Goal: Task Accomplishment & Management: Use online tool/utility

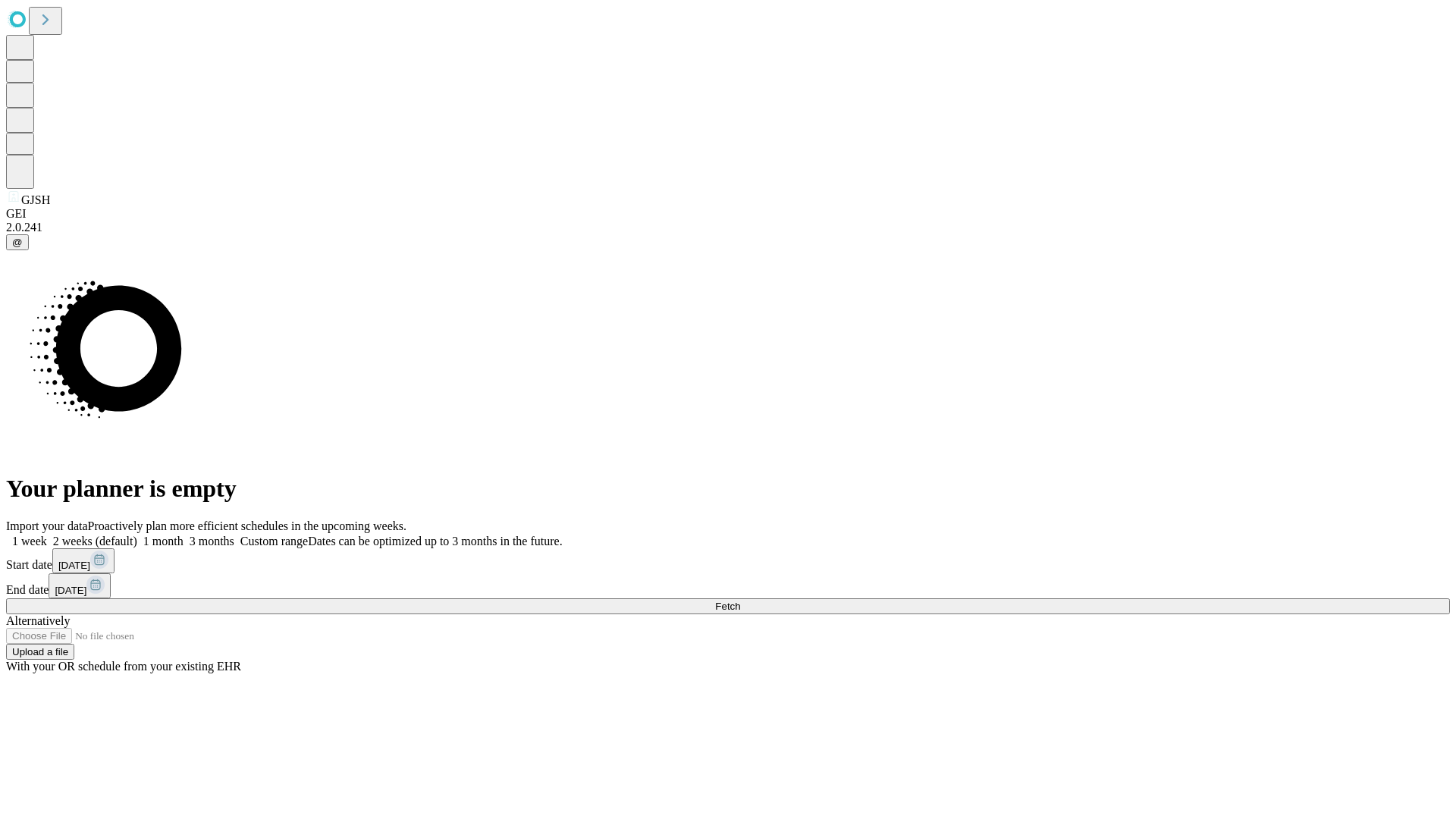
click at [137, 535] on label "2 weeks (default)" at bounding box center [92, 541] width 90 height 13
click at [740, 601] on span "Fetch" at bounding box center [727, 607] width 25 height 12
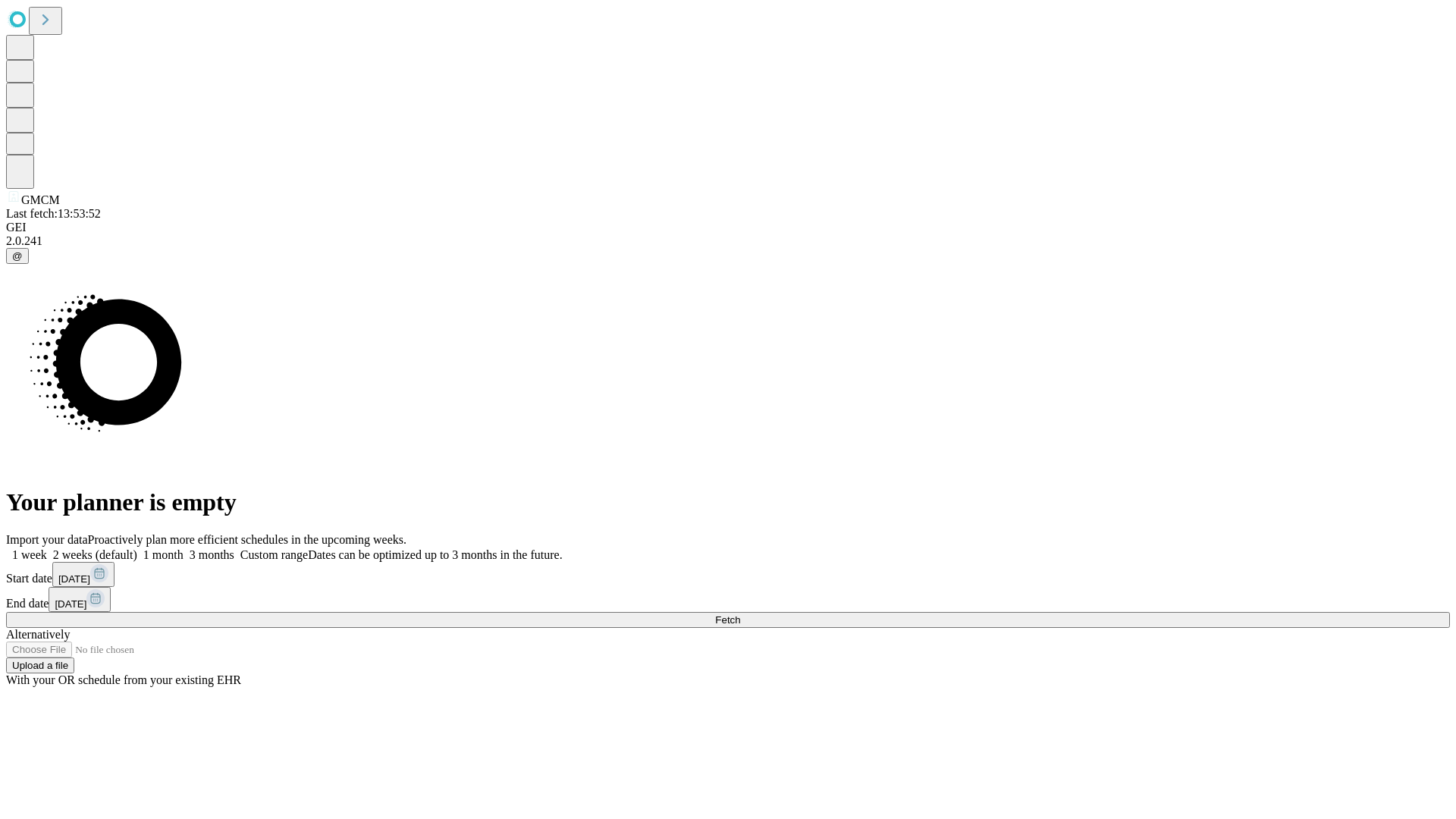
click at [137, 549] on label "2 weeks (default)" at bounding box center [92, 555] width 90 height 13
click at [740, 615] on span "Fetch" at bounding box center [727, 621] width 25 height 12
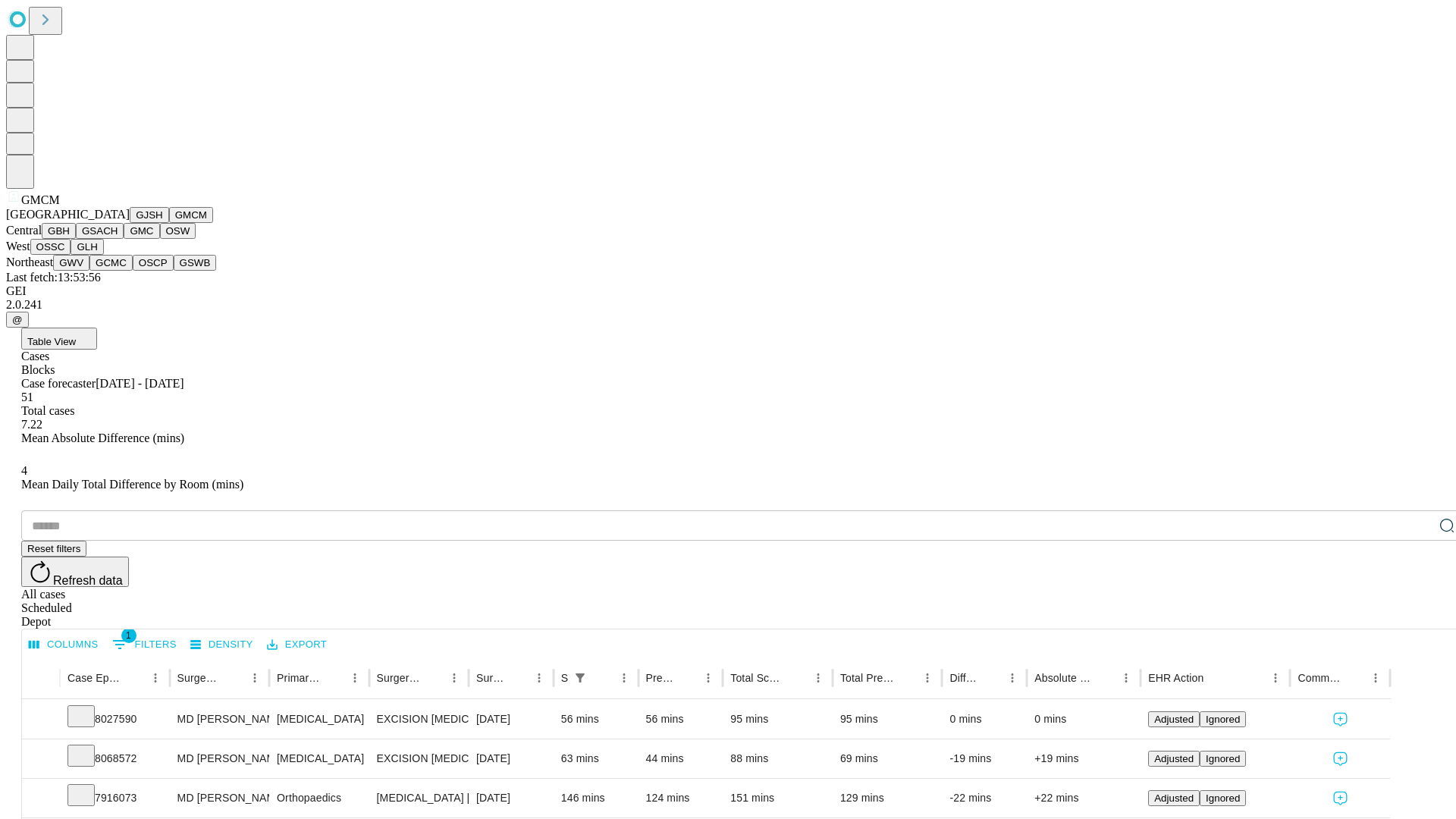
click at [76, 239] on button "GBH" at bounding box center [58, 231] width 35 height 16
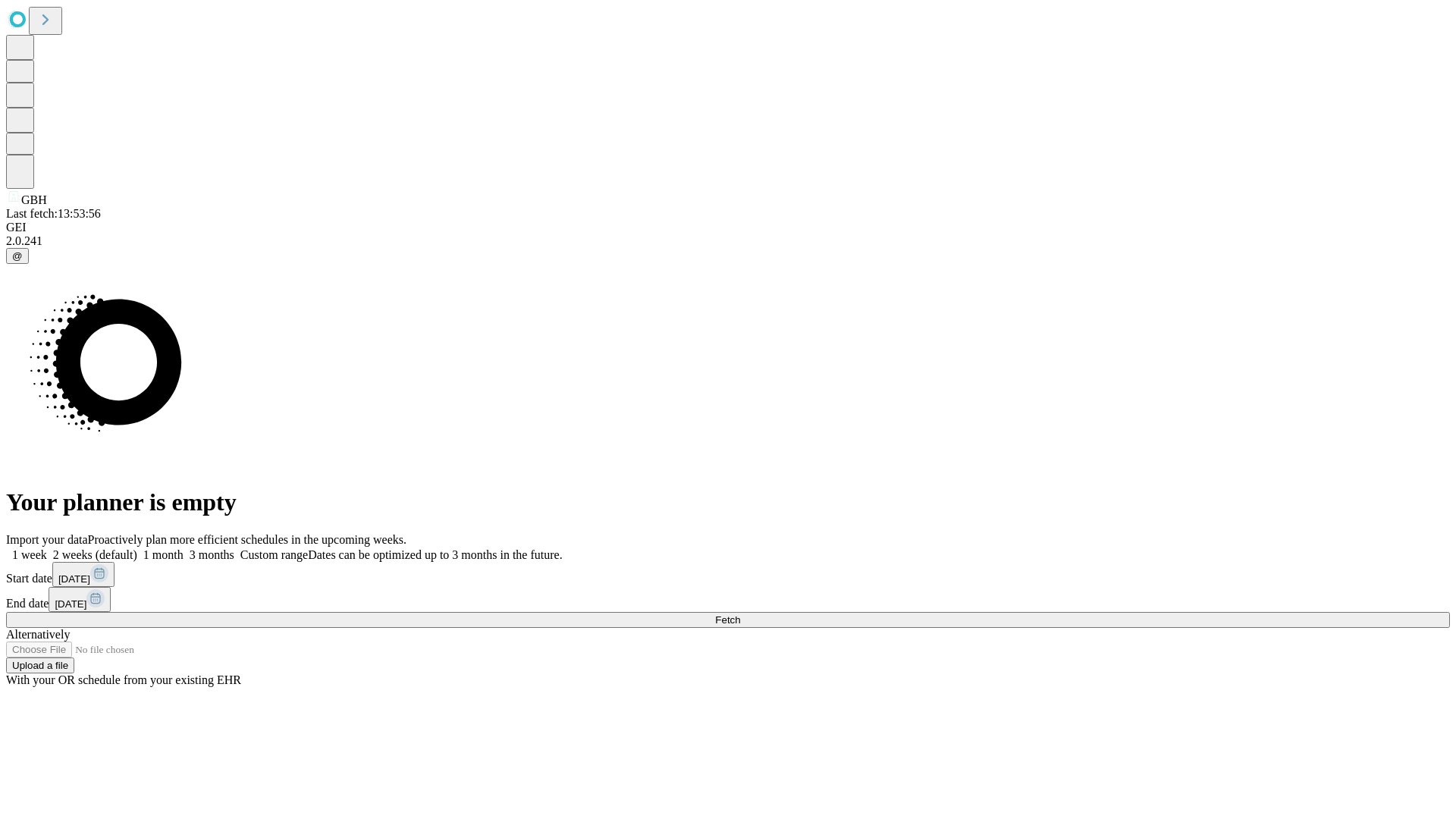
click at [137, 549] on label "2 weeks (default)" at bounding box center [92, 555] width 90 height 13
click at [740, 615] on span "Fetch" at bounding box center [727, 621] width 25 height 12
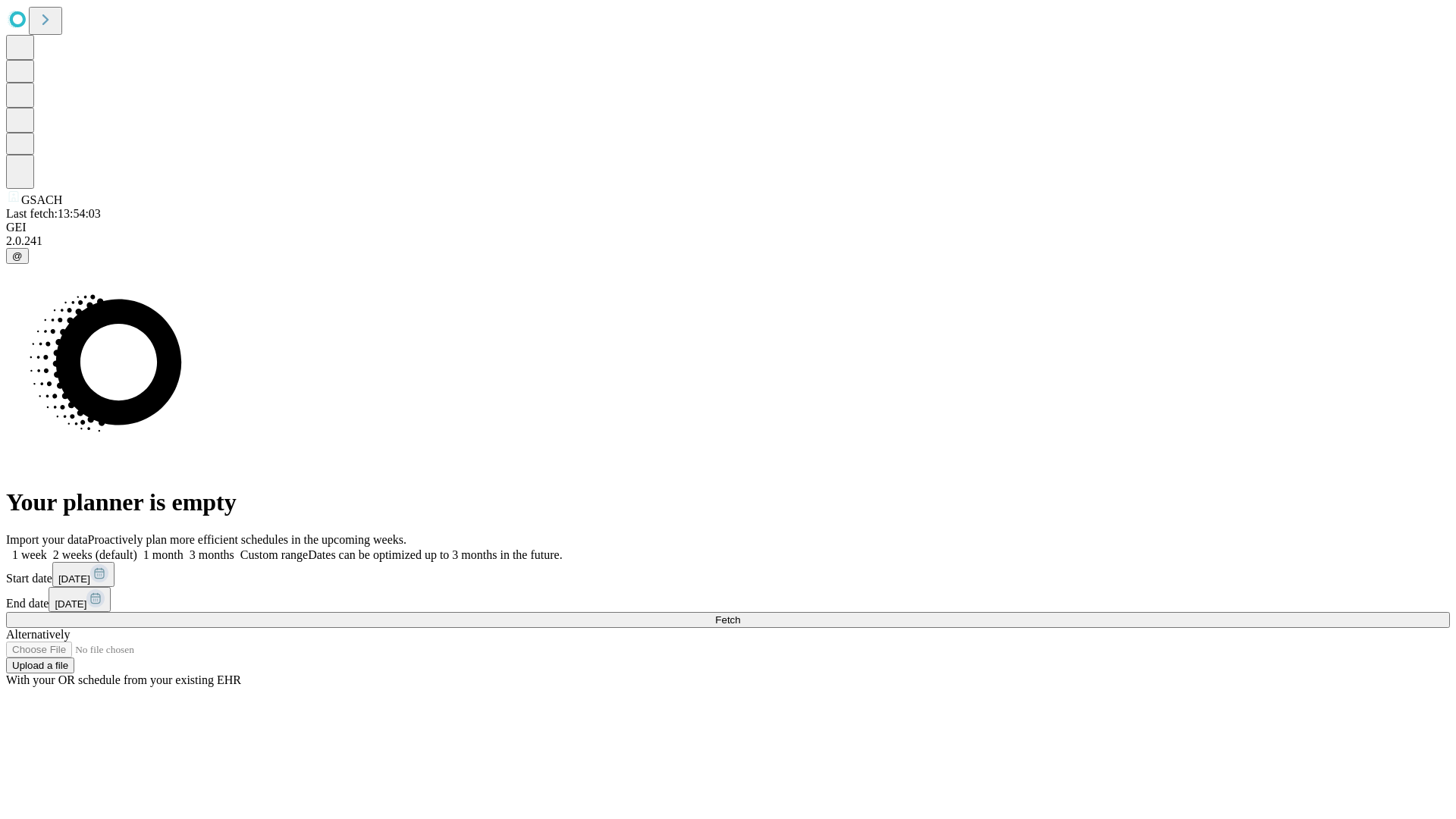
click at [137, 549] on label "2 weeks (default)" at bounding box center [92, 555] width 90 height 13
click at [740, 615] on span "Fetch" at bounding box center [727, 621] width 25 height 12
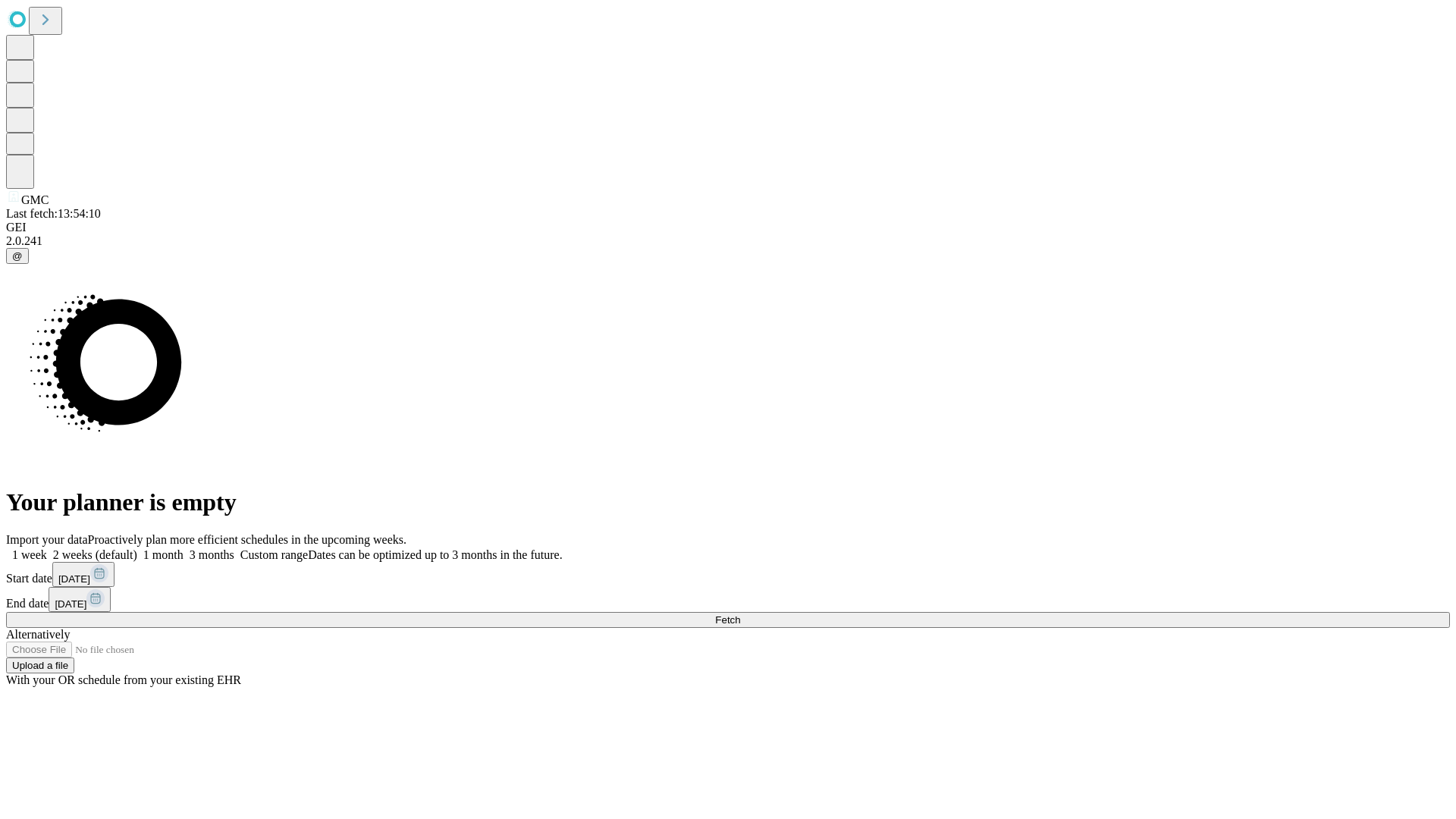
click at [137, 549] on label "2 weeks (default)" at bounding box center [92, 555] width 90 height 13
click at [740, 615] on span "Fetch" at bounding box center [727, 621] width 25 height 12
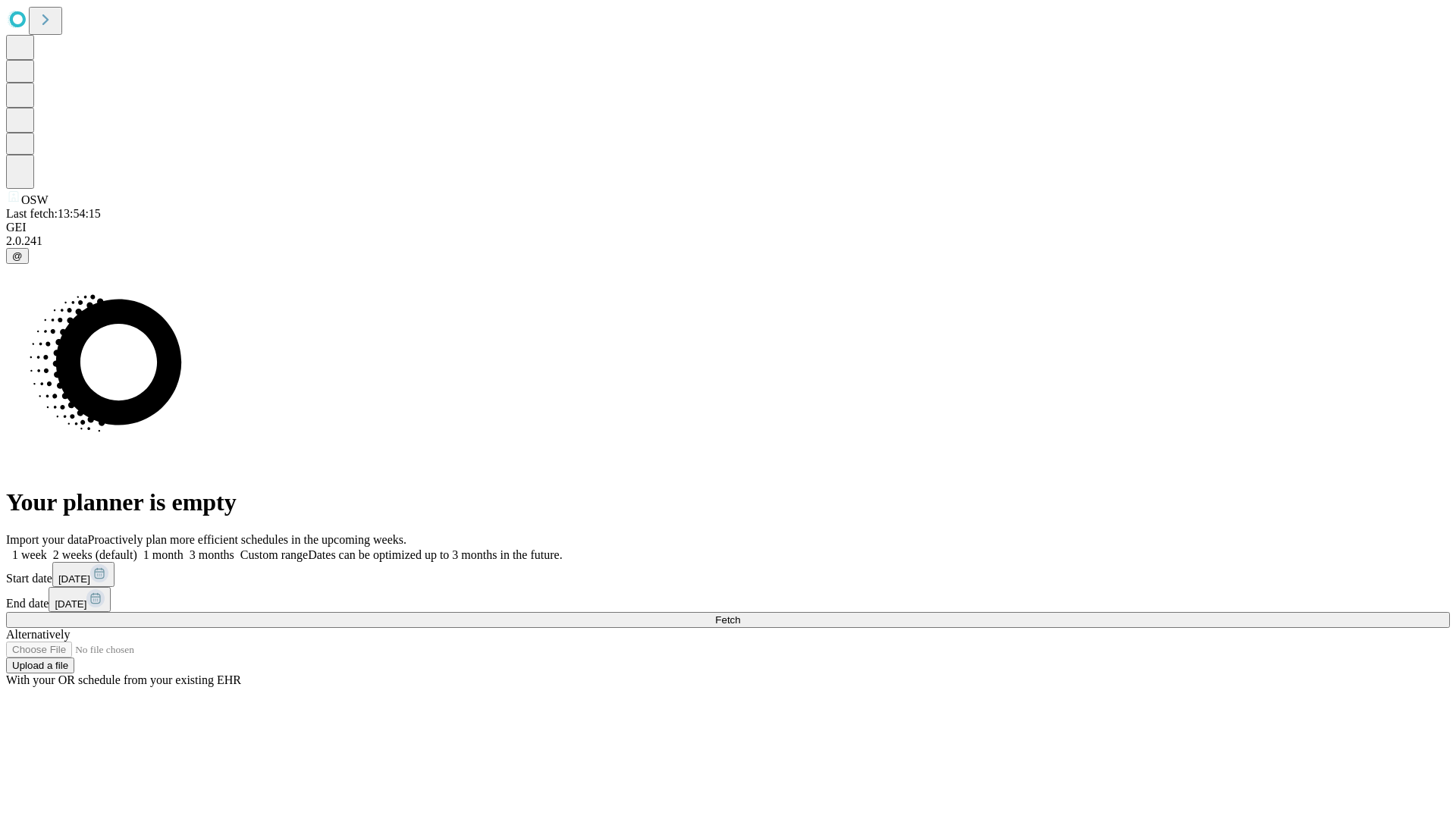
click at [137, 549] on label "2 weeks (default)" at bounding box center [92, 555] width 90 height 13
click at [740, 615] on span "Fetch" at bounding box center [727, 621] width 25 height 12
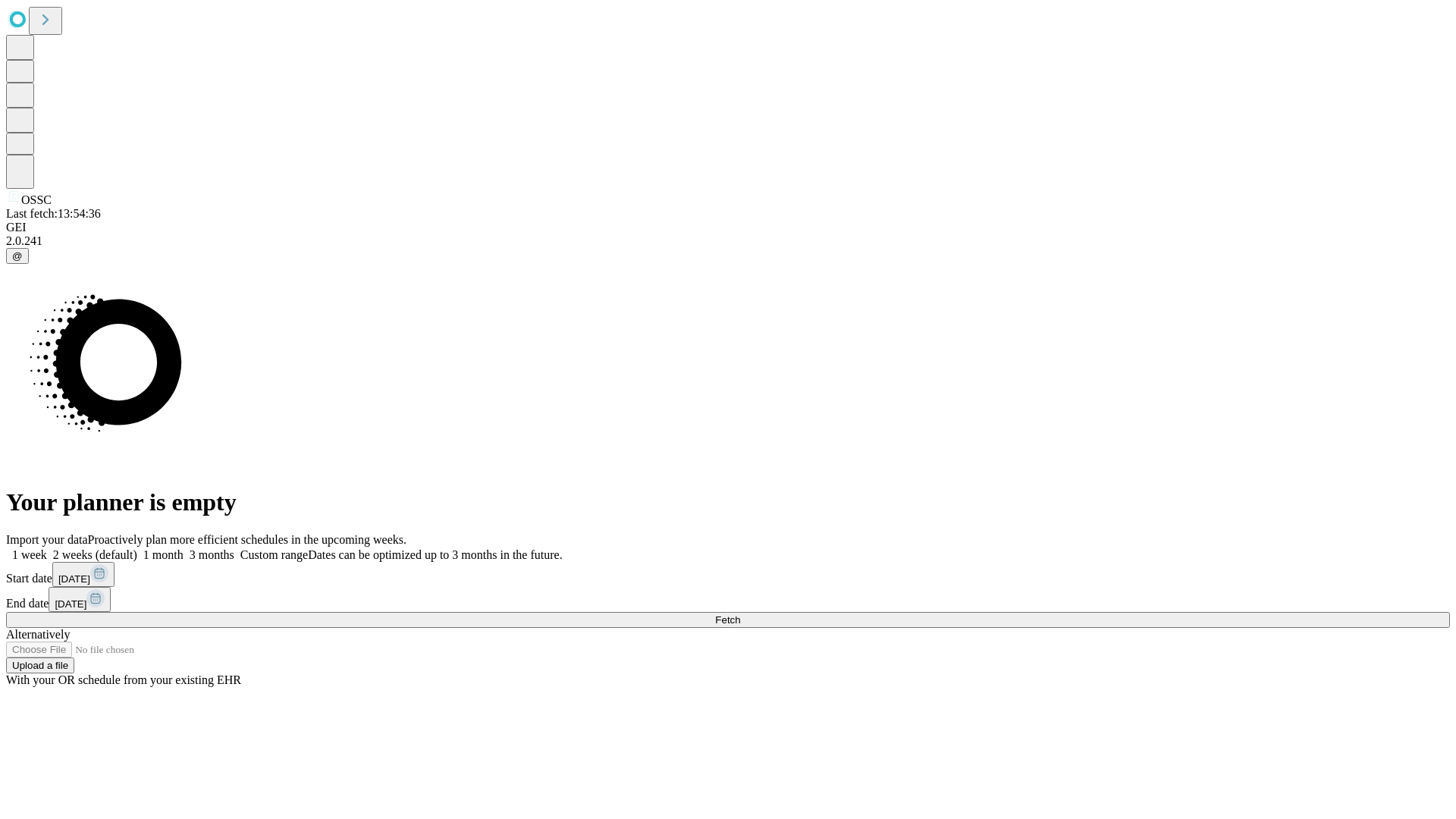
click at [137, 549] on label "2 weeks (default)" at bounding box center [92, 555] width 90 height 13
click at [740, 615] on span "Fetch" at bounding box center [727, 621] width 25 height 12
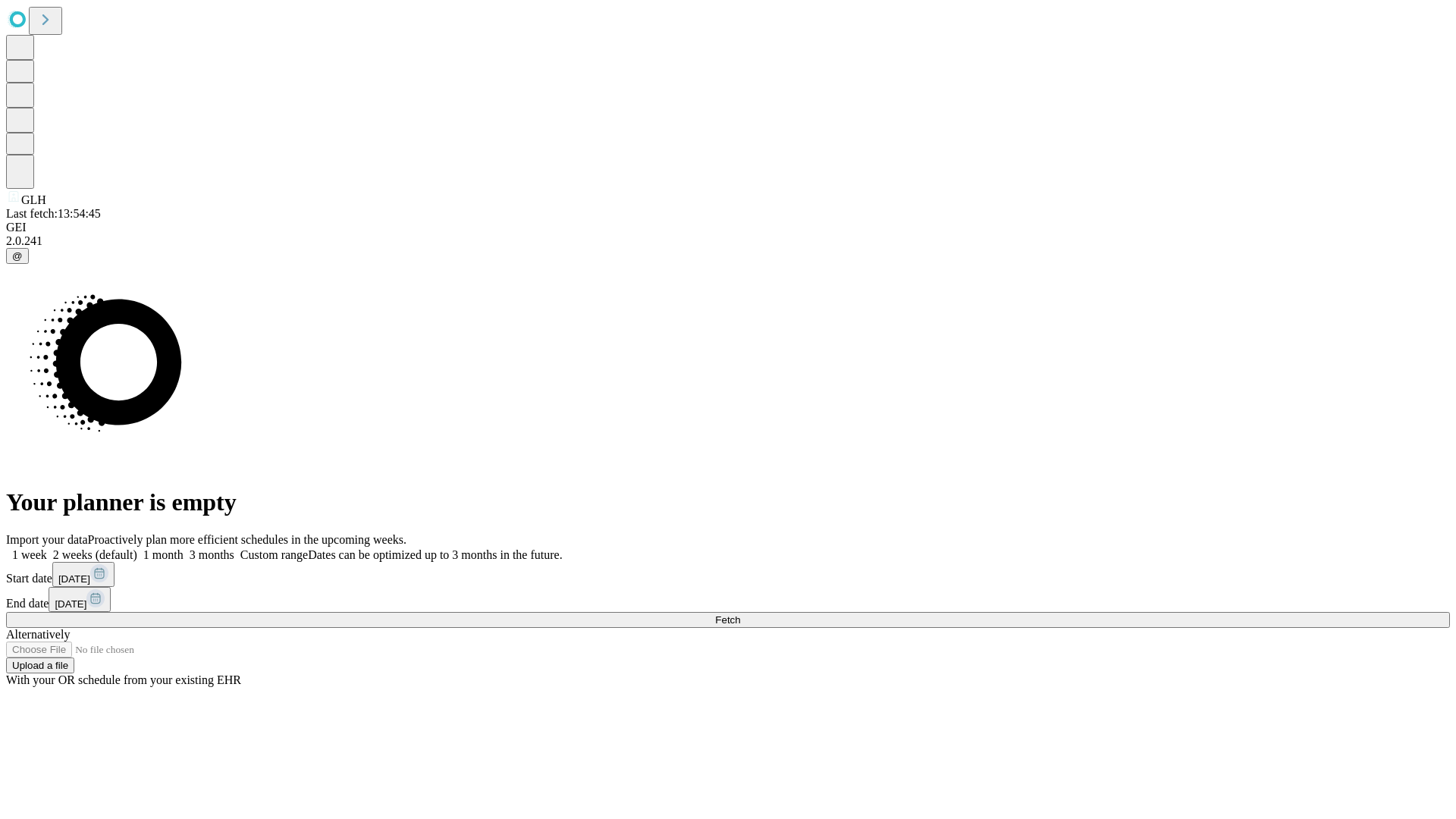
click at [137, 549] on label "2 weeks (default)" at bounding box center [92, 555] width 90 height 13
click at [740, 615] on span "Fetch" at bounding box center [727, 621] width 25 height 12
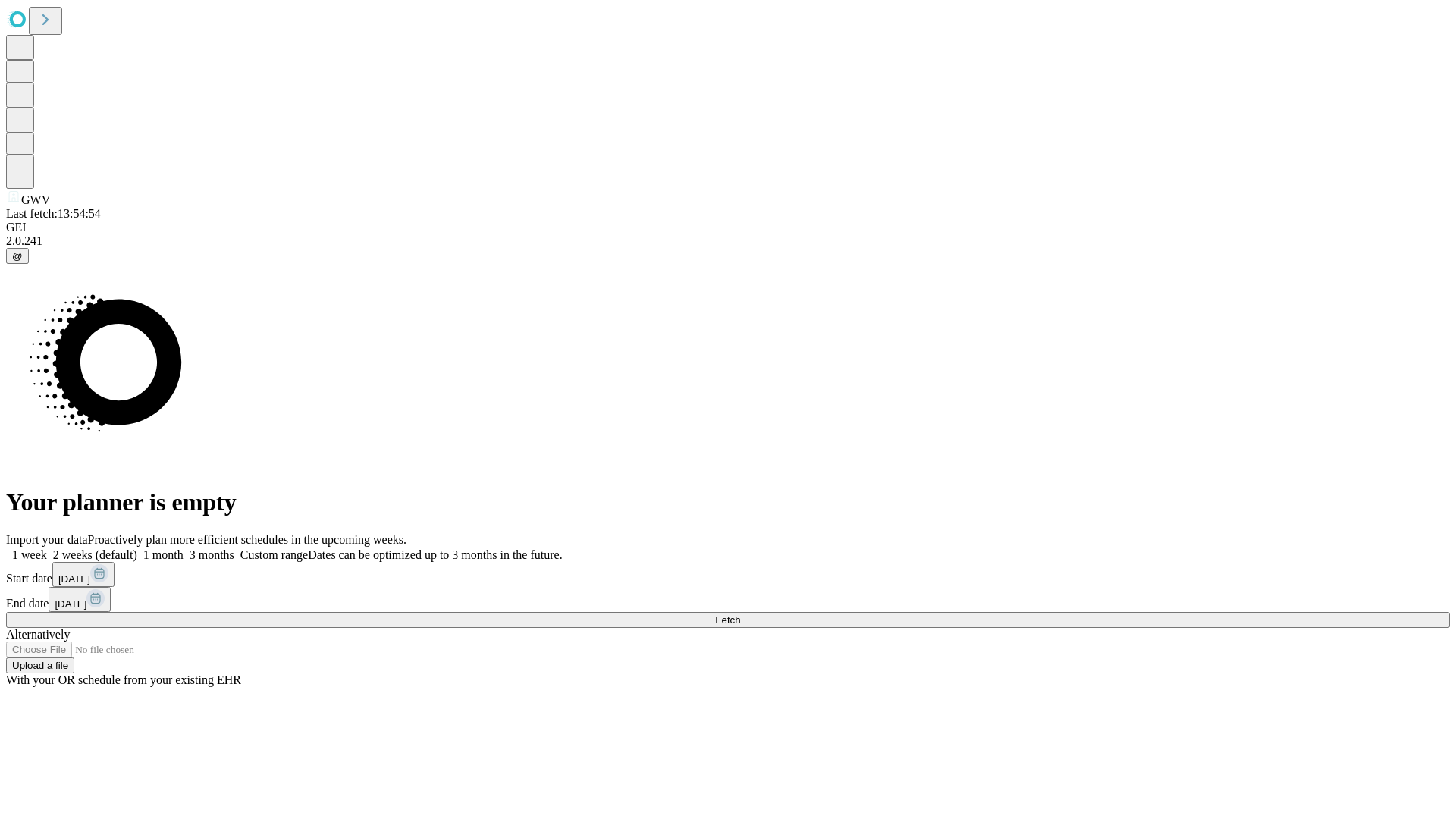
click at [740, 615] on span "Fetch" at bounding box center [727, 621] width 25 height 12
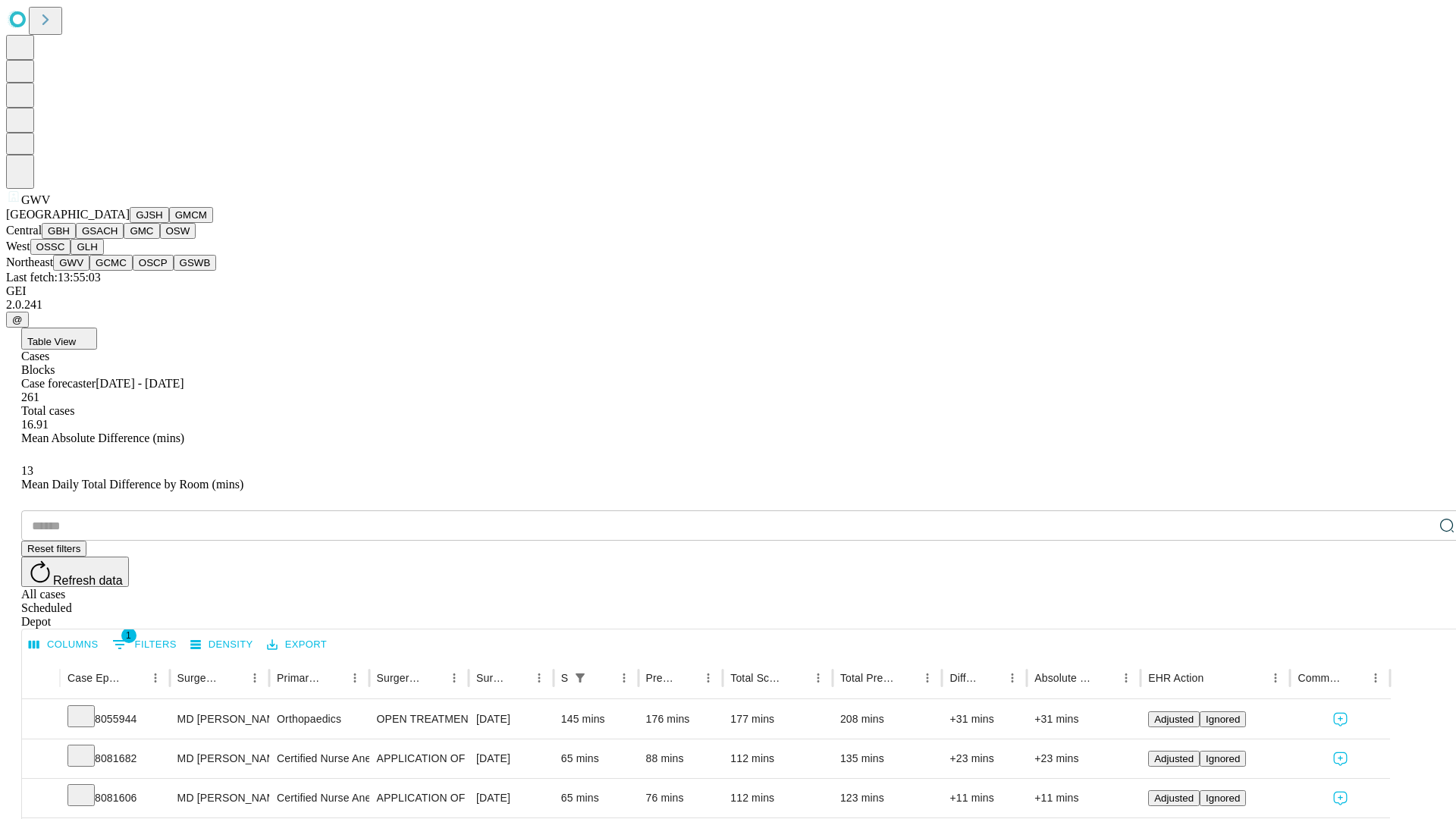
click at [117, 270] on button "GCMC" at bounding box center [111, 262] width 43 height 16
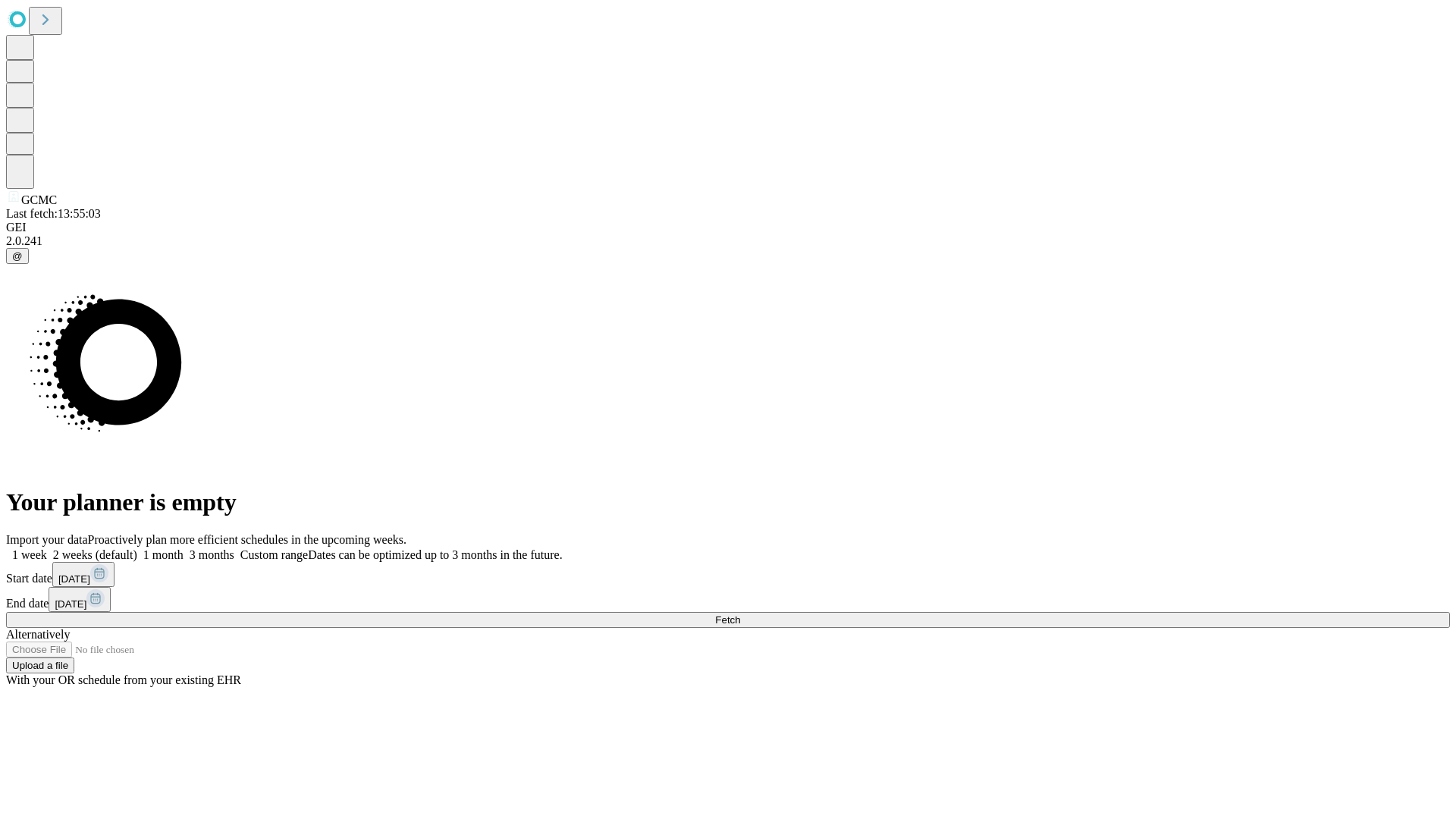
click at [137, 549] on label "2 weeks (default)" at bounding box center [92, 555] width 90 height 13
click at [740, 615] on span "Fetch" at bounding box center [727, 621] width 25 height 12
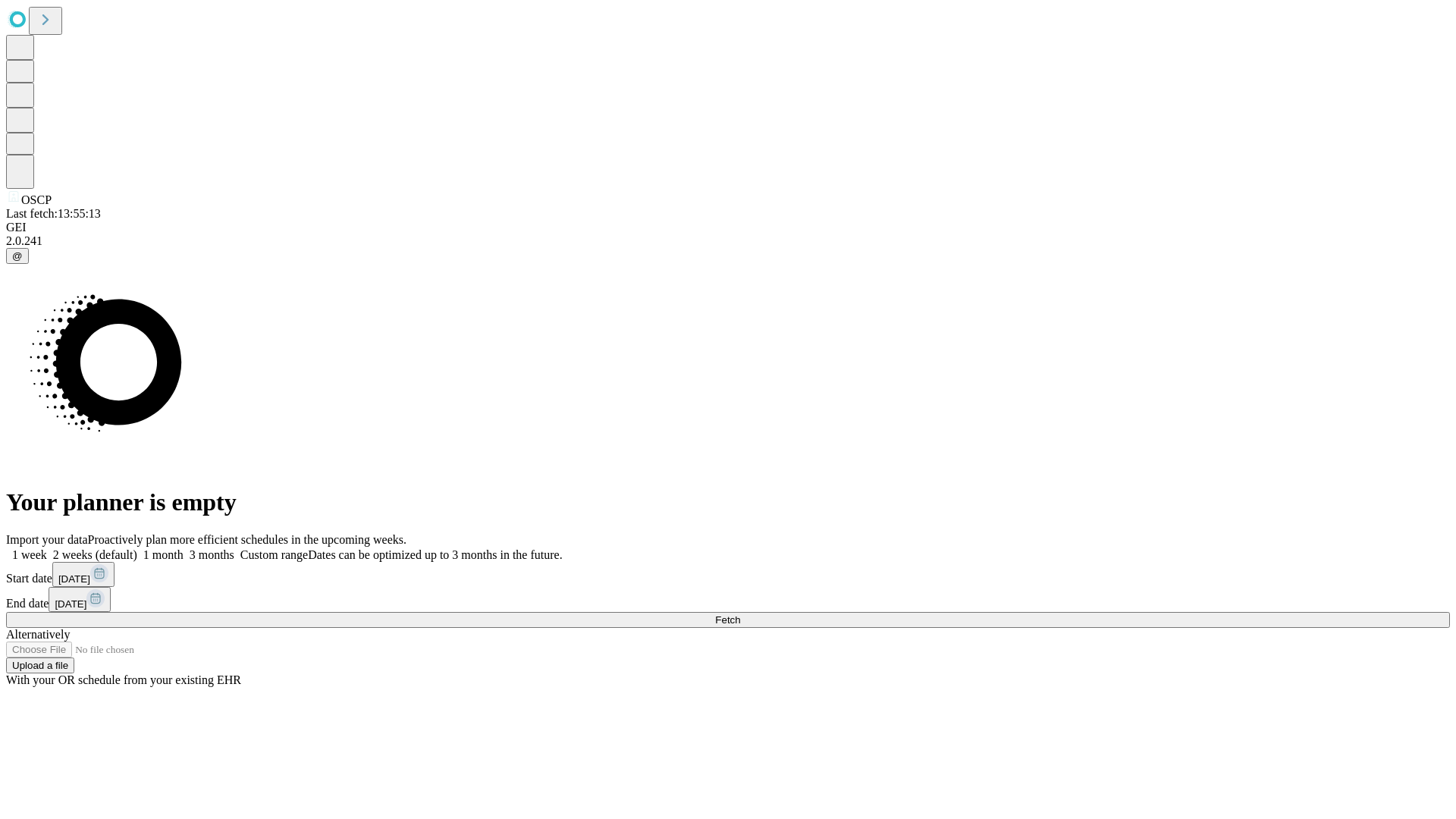
click at [137, 549] on label "2 weeks (default)" at bounding box center [92, 555] width 90 height 13
click at [740, 615] on span "Fetch" at bounding box center [727, 621] width 25 height 12
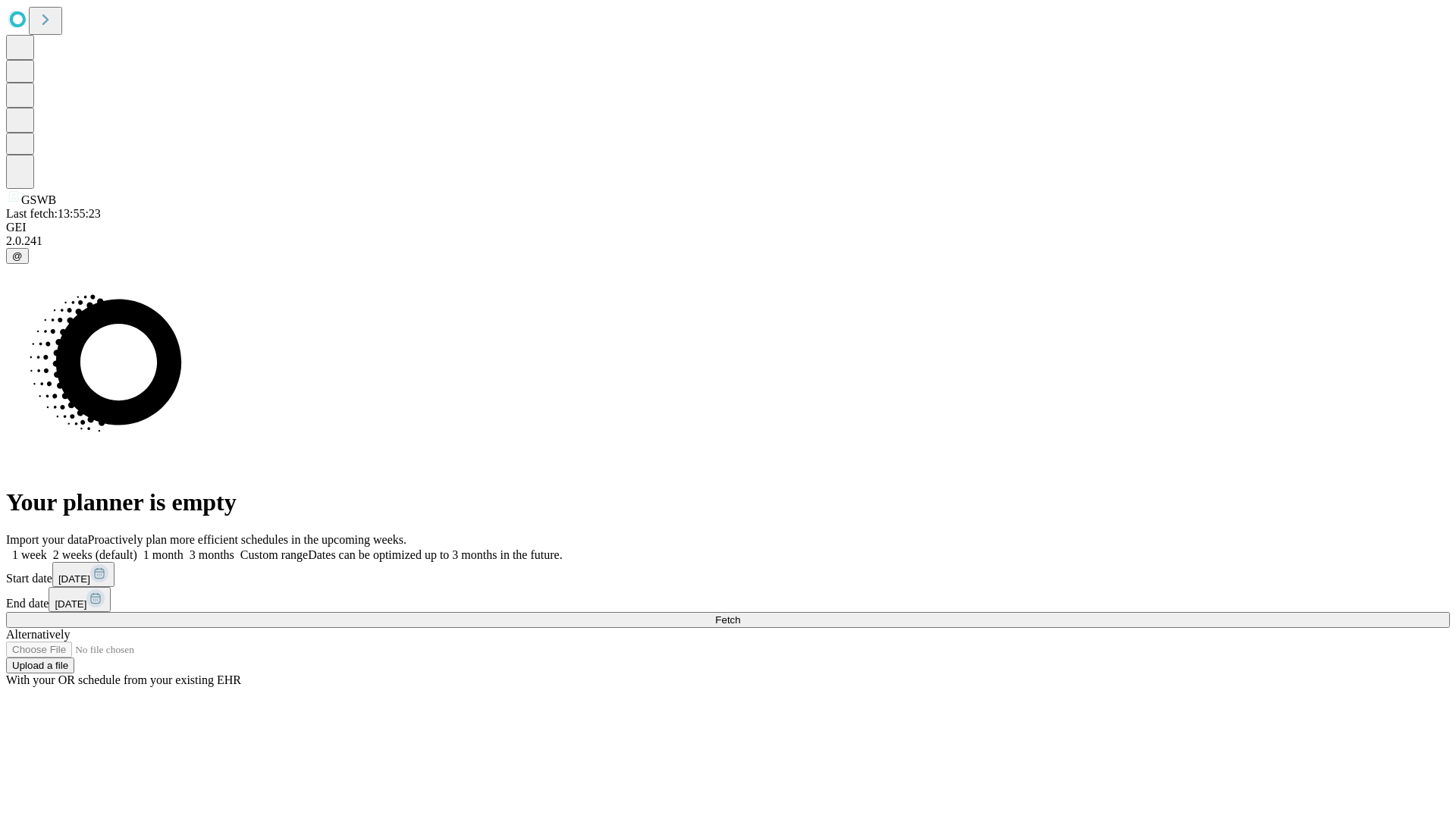
click at [137, 549] on label "2 weeks (default)" at bounding box center [92, 555] width 90 height 13
click at [740, 615] on span "Fetch" at bounding box center [727, 621] width 25 height 12
